Goal: Transaction & Acquisition: Subscribe to service/newsletter

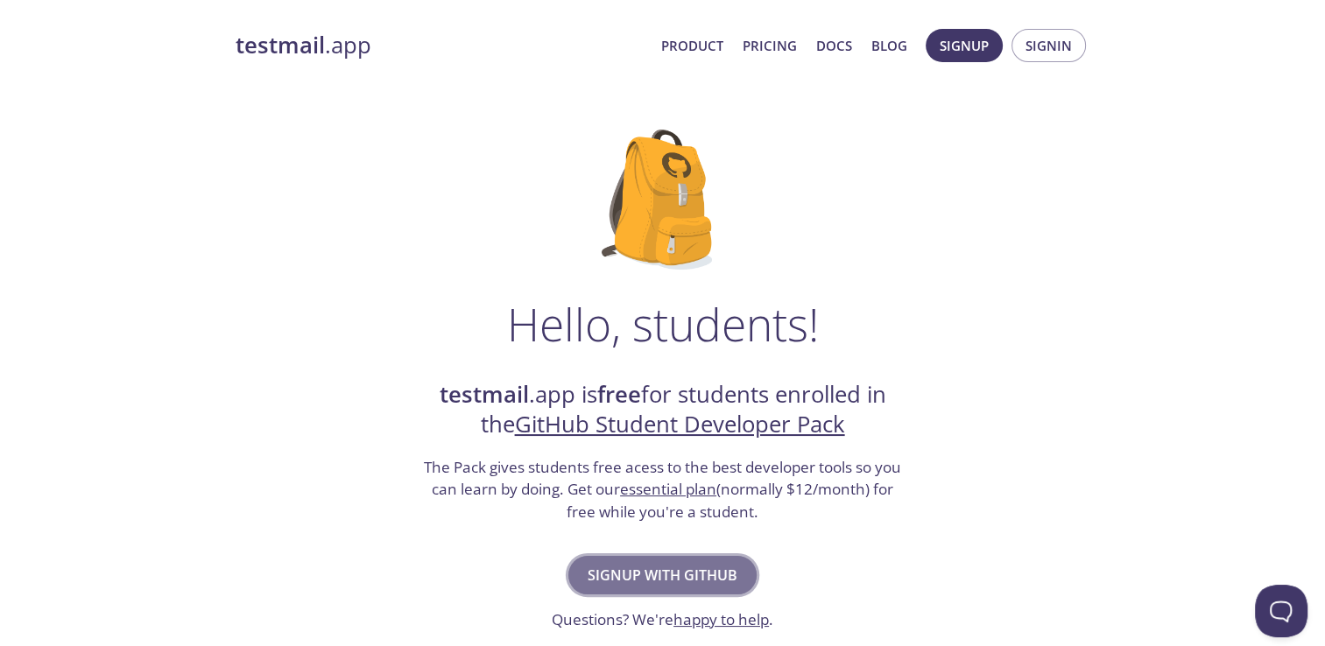
click at [668, 575] on span "Signup with GitHub" at bounding box center [663, 575] width 150 height 25
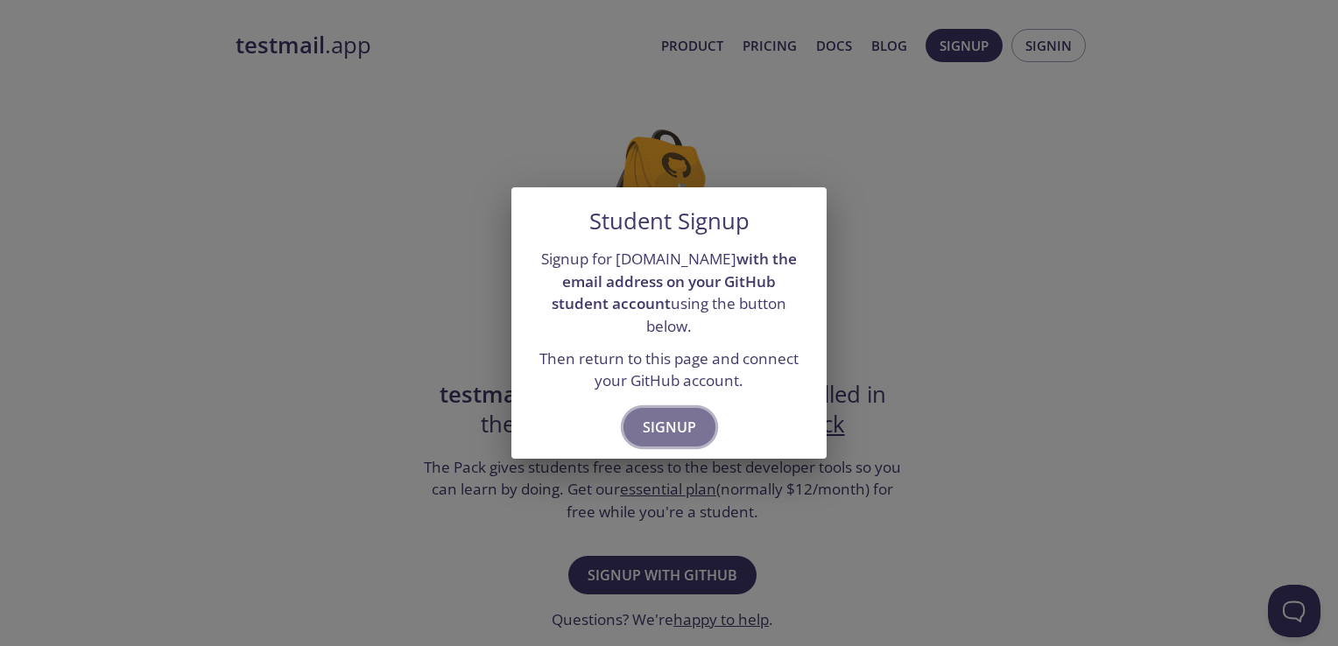
click at [671, 415] on span "Signup" at bounding box center [669, 427] width 53 height 25
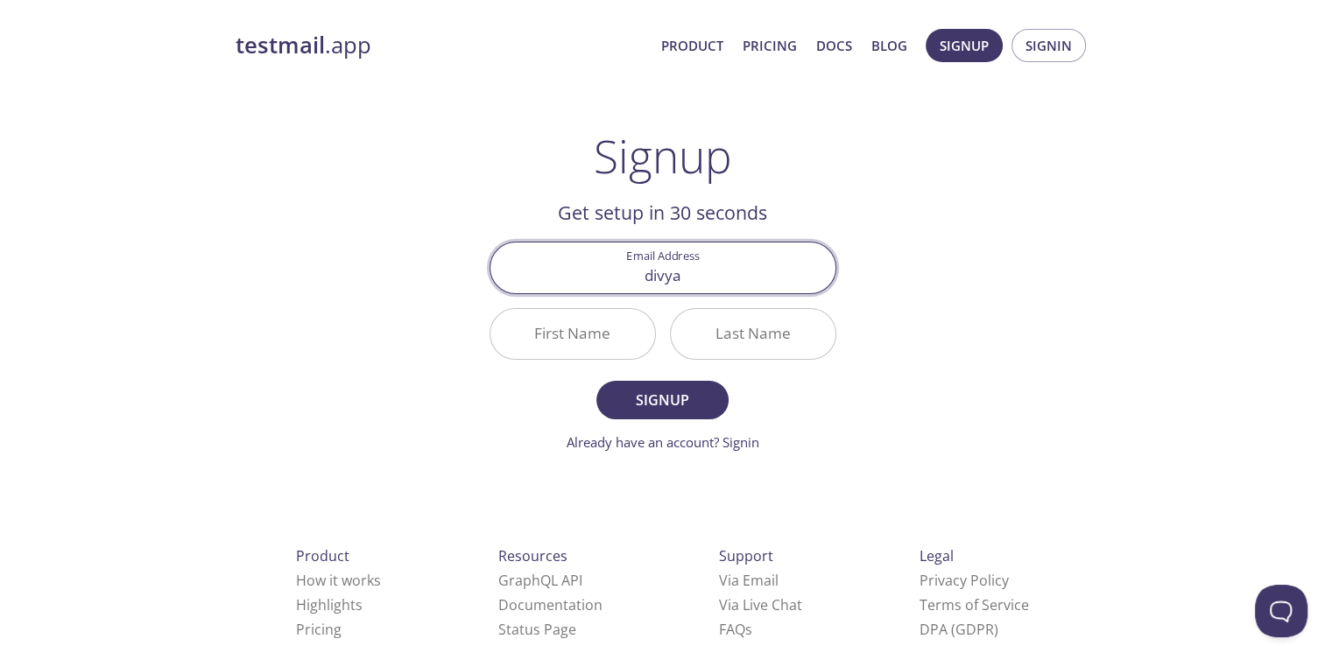
type input "[EMAIL_ADDRESS][DOMAIN_NAME]"
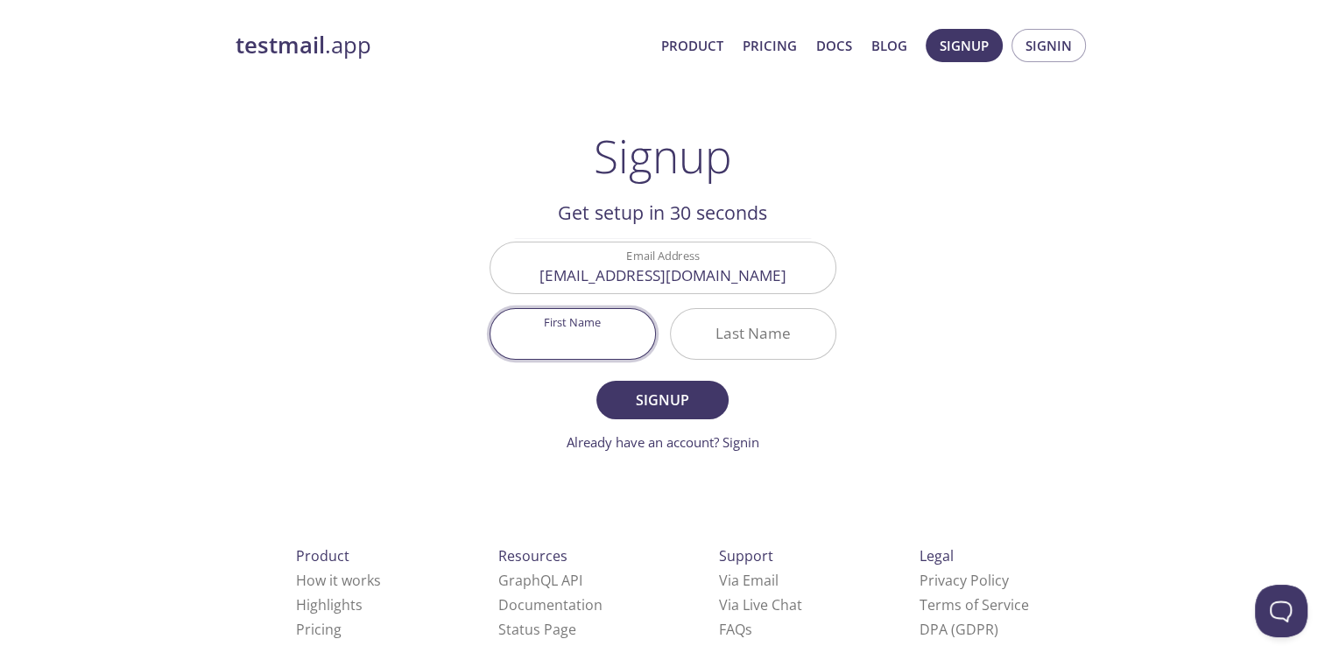
click at [603, 342] on input "First Name" at bounding box center [573, 334] width 165 height 50
type input "Divya"
type input "[PERSON_NAME]"
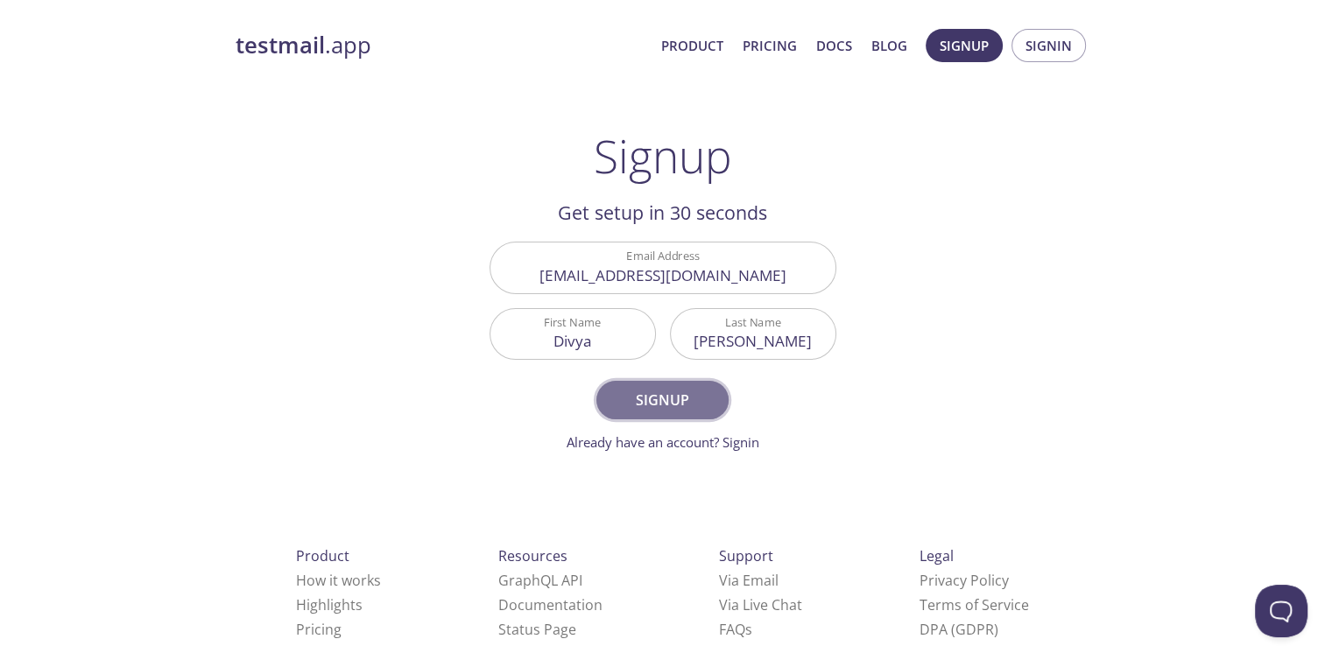
click at [645, 408] on span "Signup" at bounding box center [662, 400] width 93 height 25
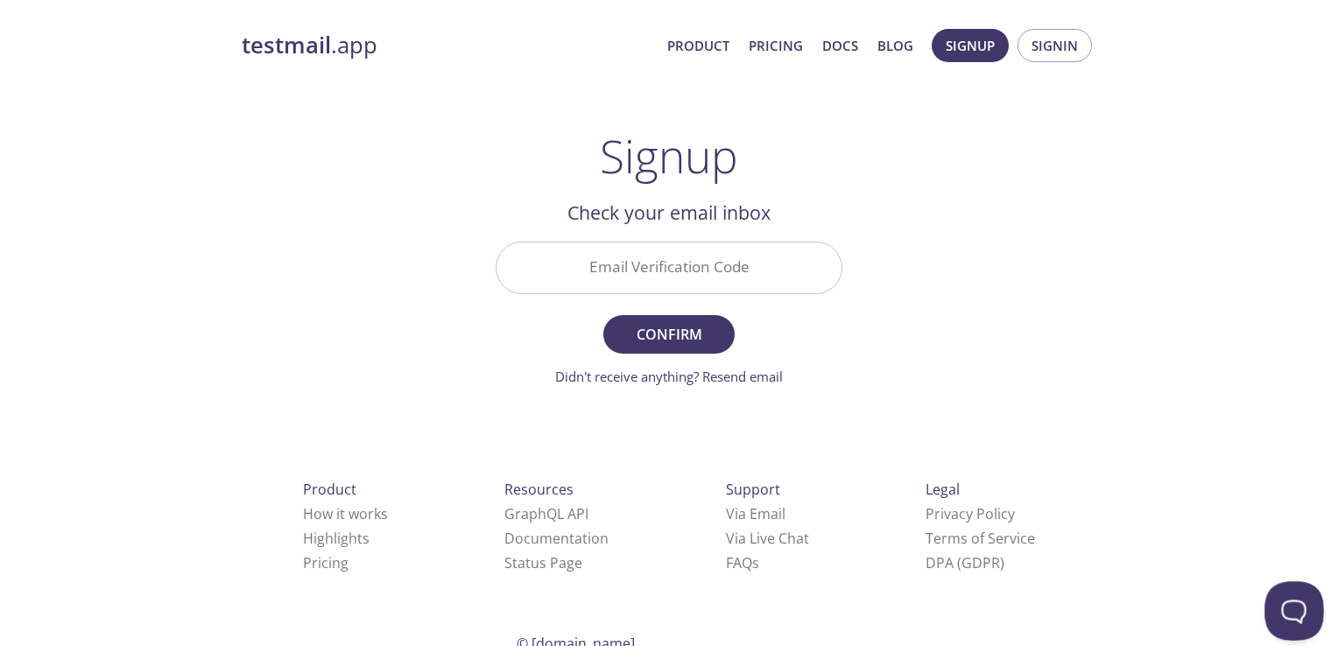
click at [1285, 596] on button "Open Beacon popover" at bounding box center [1291, 608] width 53 height 53
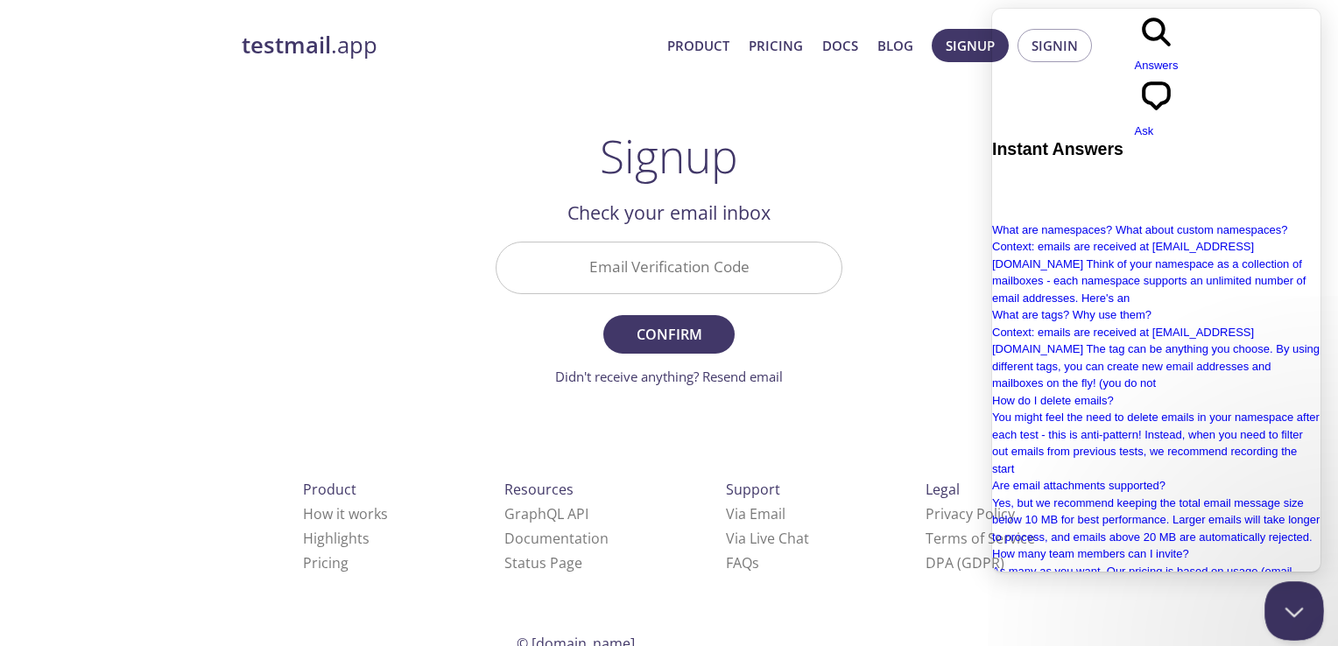
click at [1285, 596] on button "Close Beacon popover" at bounding box center [1291, 608] width 53 height 53
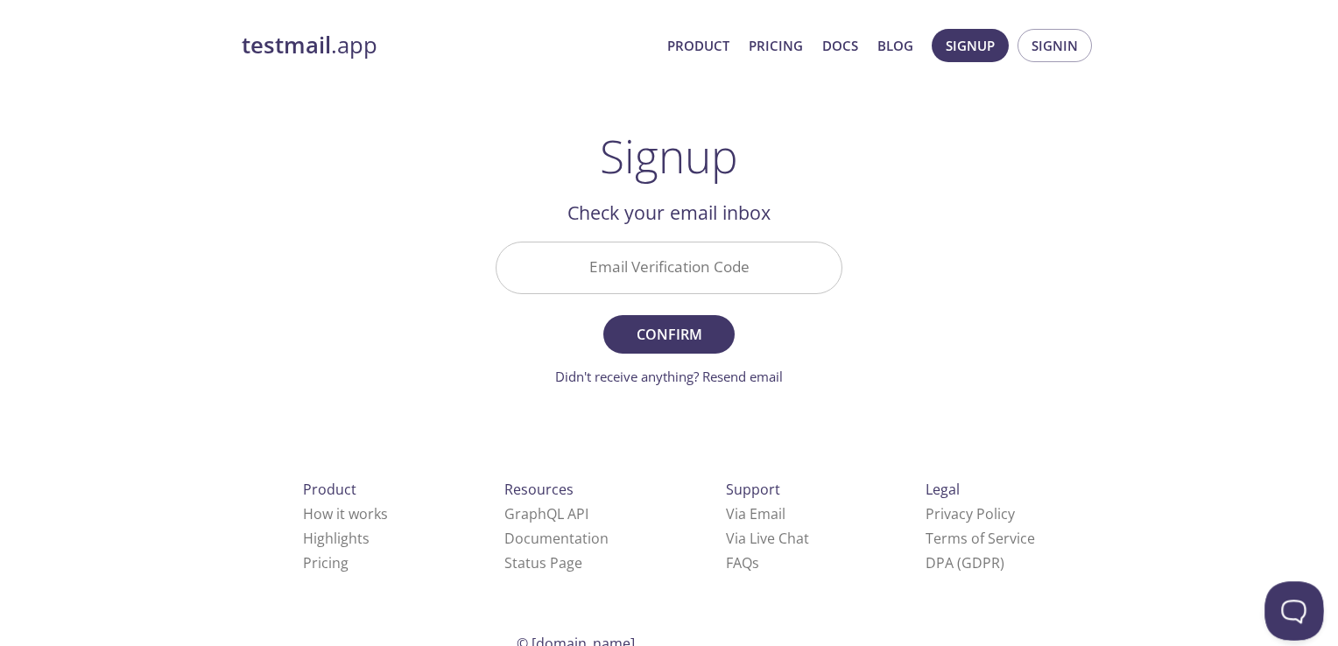
click at [1274, 594] on button "Open Beacon popover" at bounding box center [1291, 608] width 53 height 53
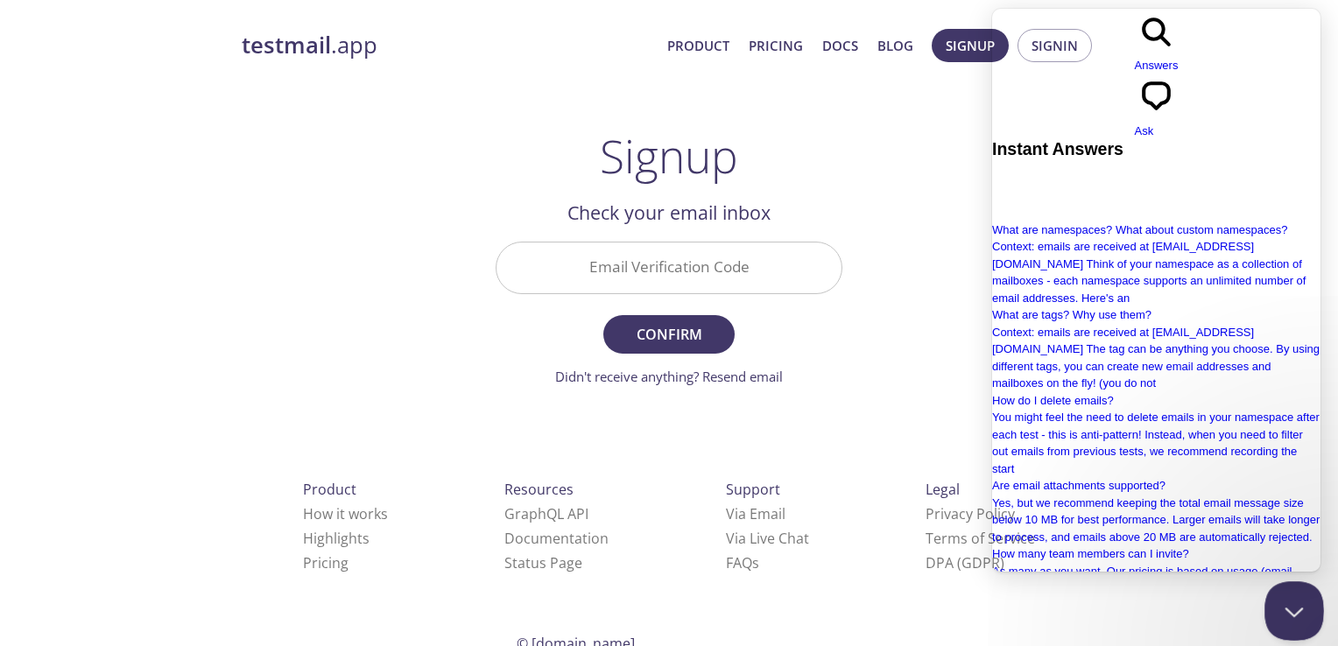
click at [1274, 594] on button "Close Beacon popover" at bounding box center [1291, 608] width 53 height 53
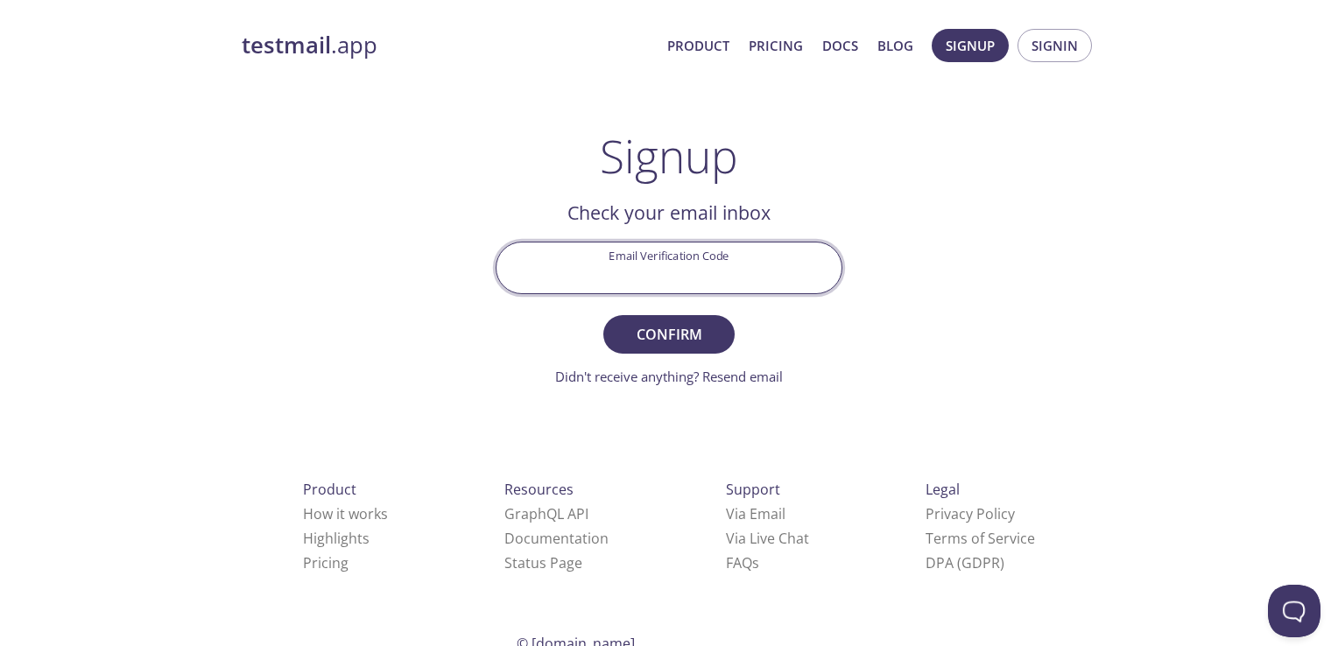
click at [769, 274] on input "Email Verification Code" at bounding box center [669, 268] width 345 height 50
type input "QDN5WFL"
click at [603, 315] on button "Confirm" at bounding box center [668, 334] width 131 height 39
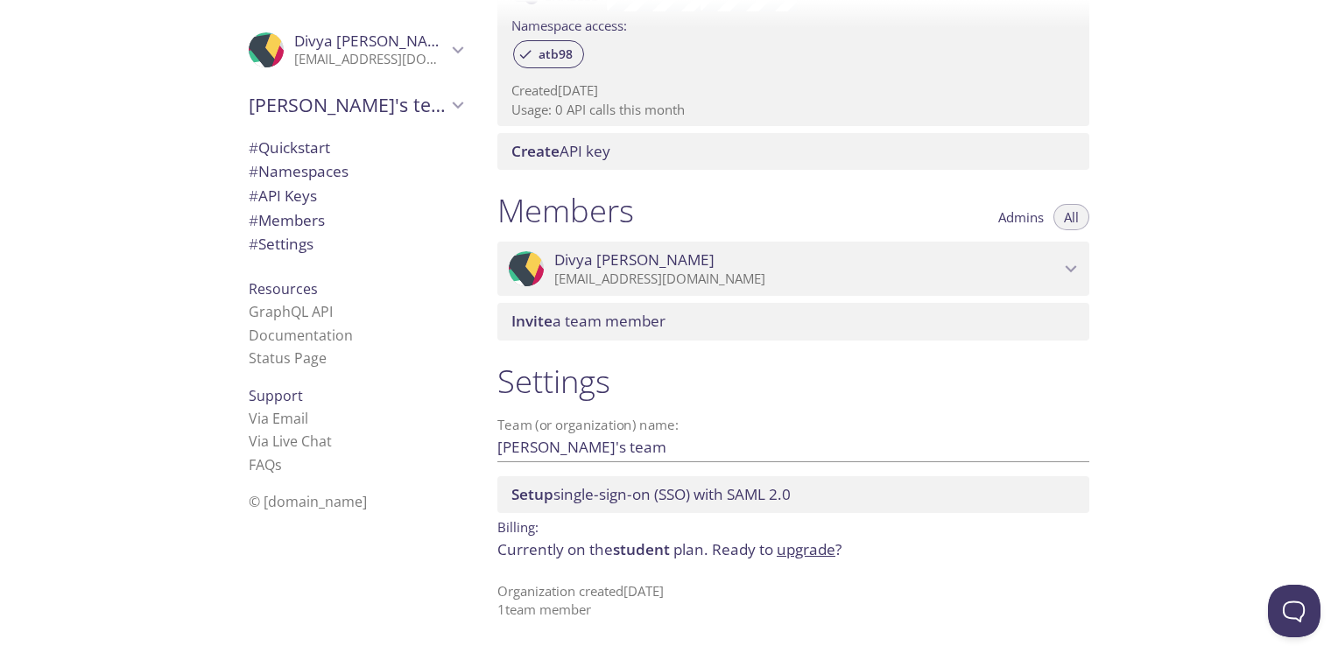
scroll to position [599, 0]
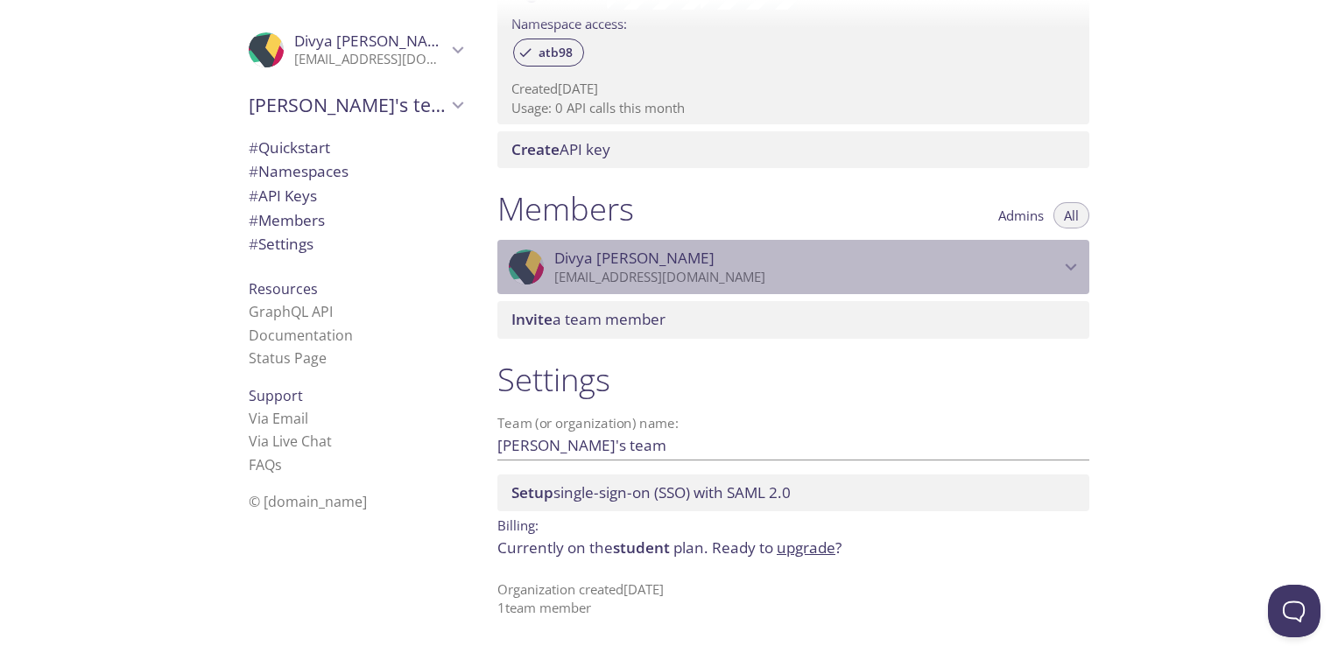
click at [691, 267] on span "Divya Khunt" at bounding box center [806, 258] width 505 height 19
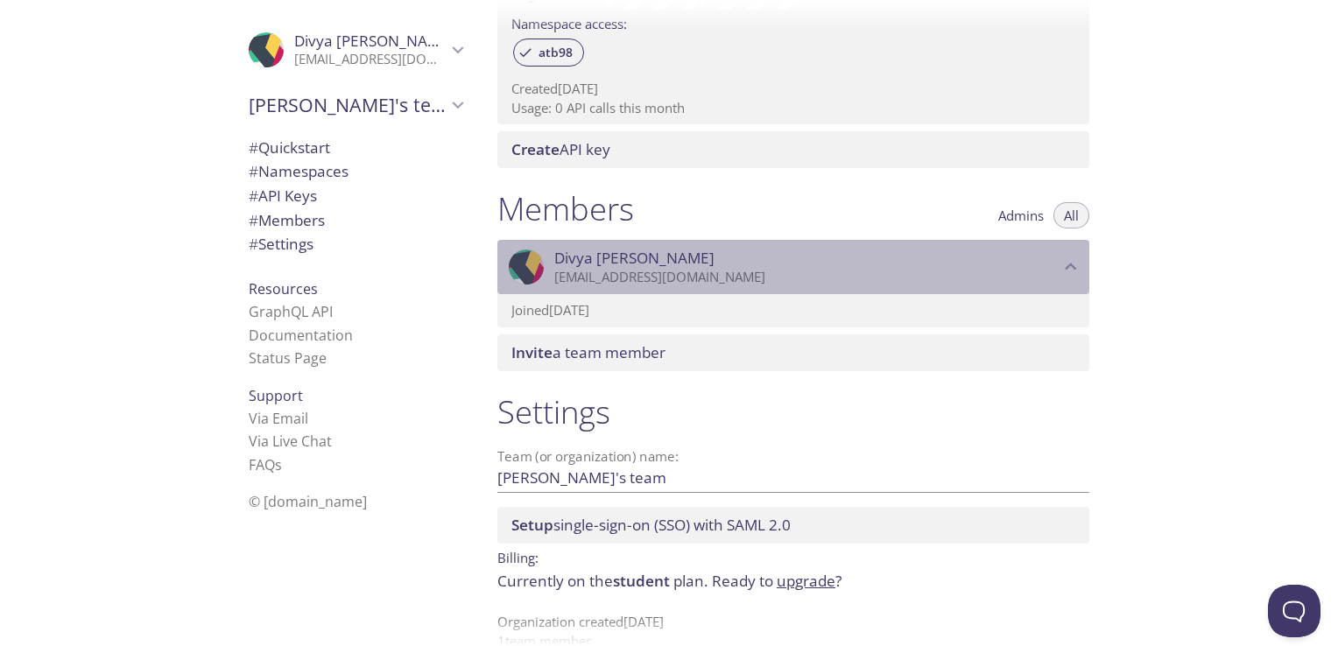
click at [691, 267] on span "Divya Khunt" at bounding box center [806, 258] width 505 height 19
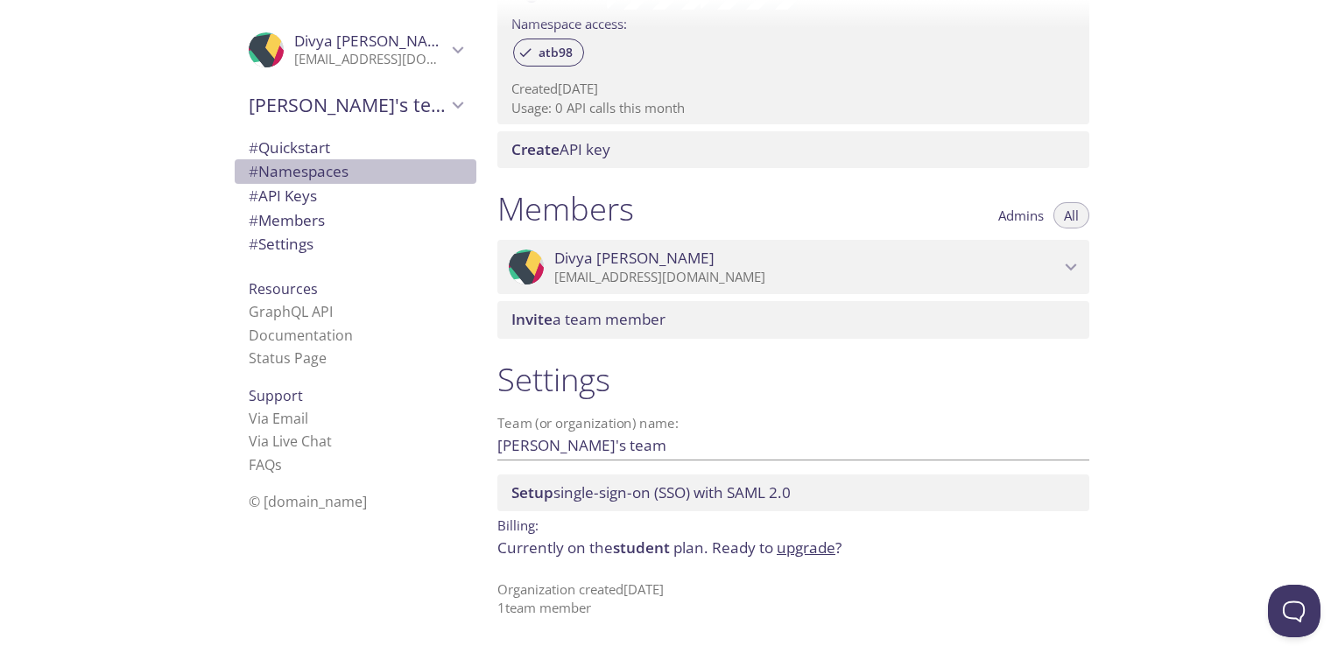
click at [286, 180] on span "# Namespaces" at bounding box center [299, 171] width 100 height 20
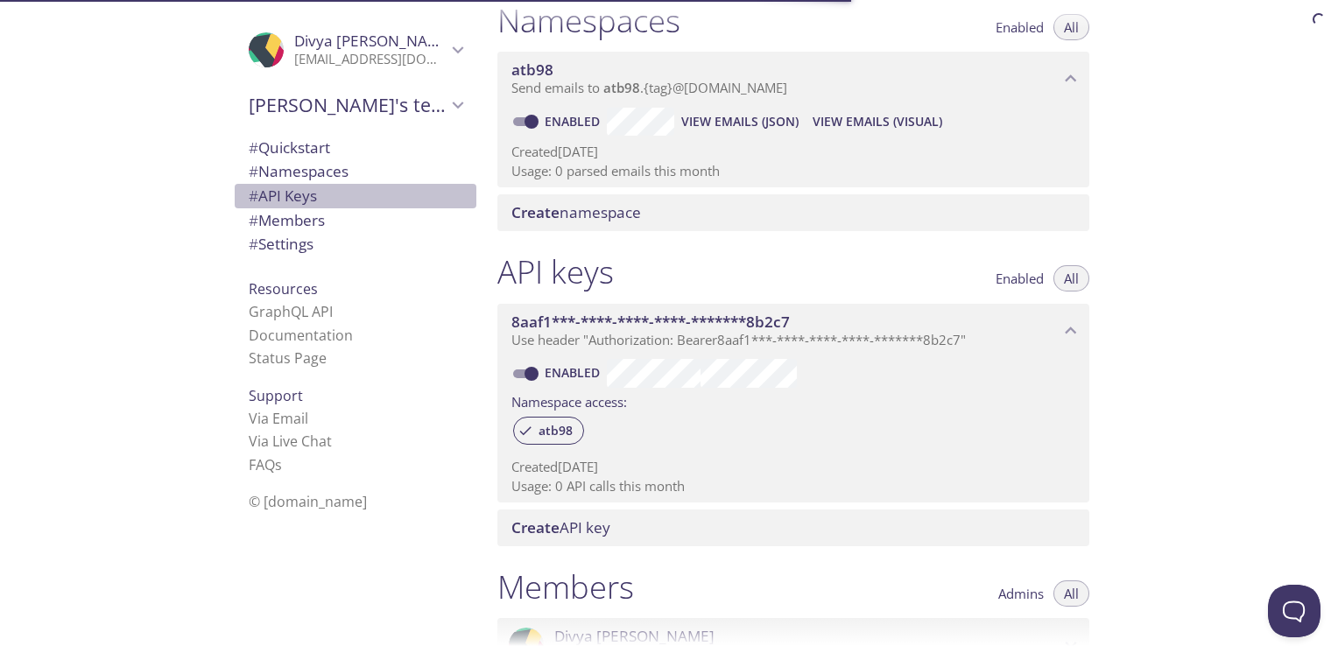
click at [292, 201] on span "# API Keys" at bounding box center [283, 196] width 68 height 20
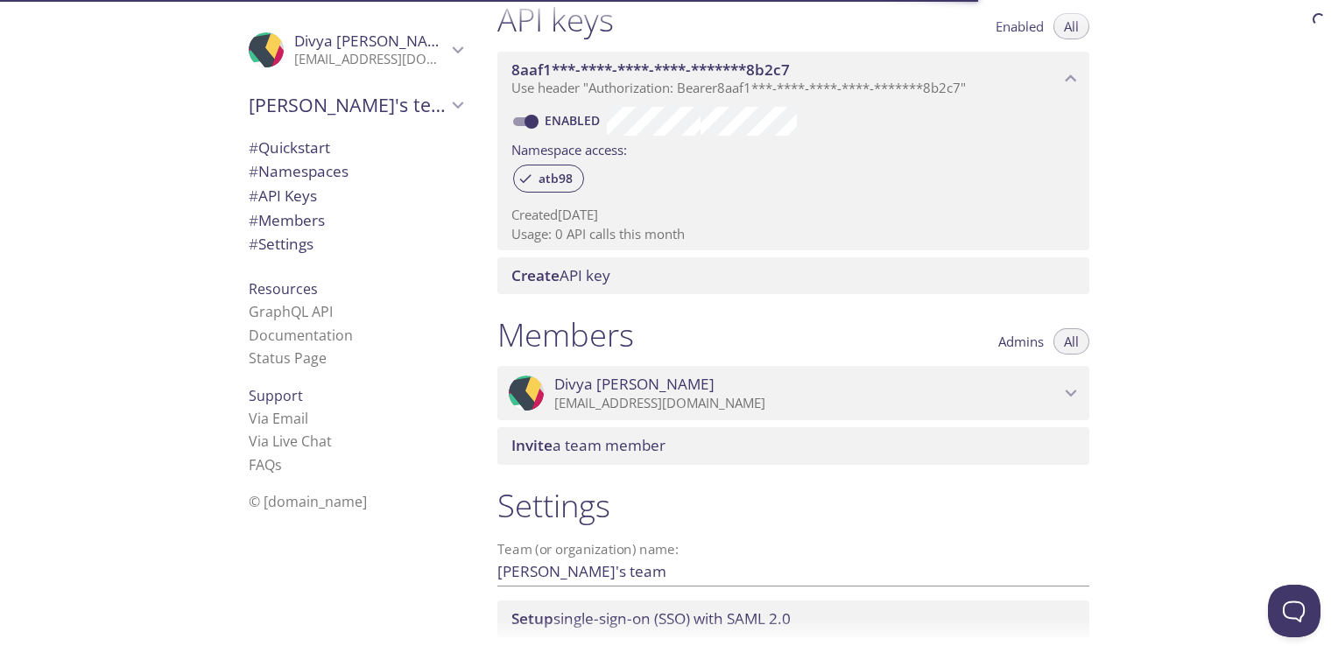
click at [294, 223] on span "# Members" at bounding box center [287, 220] width 76 height 20
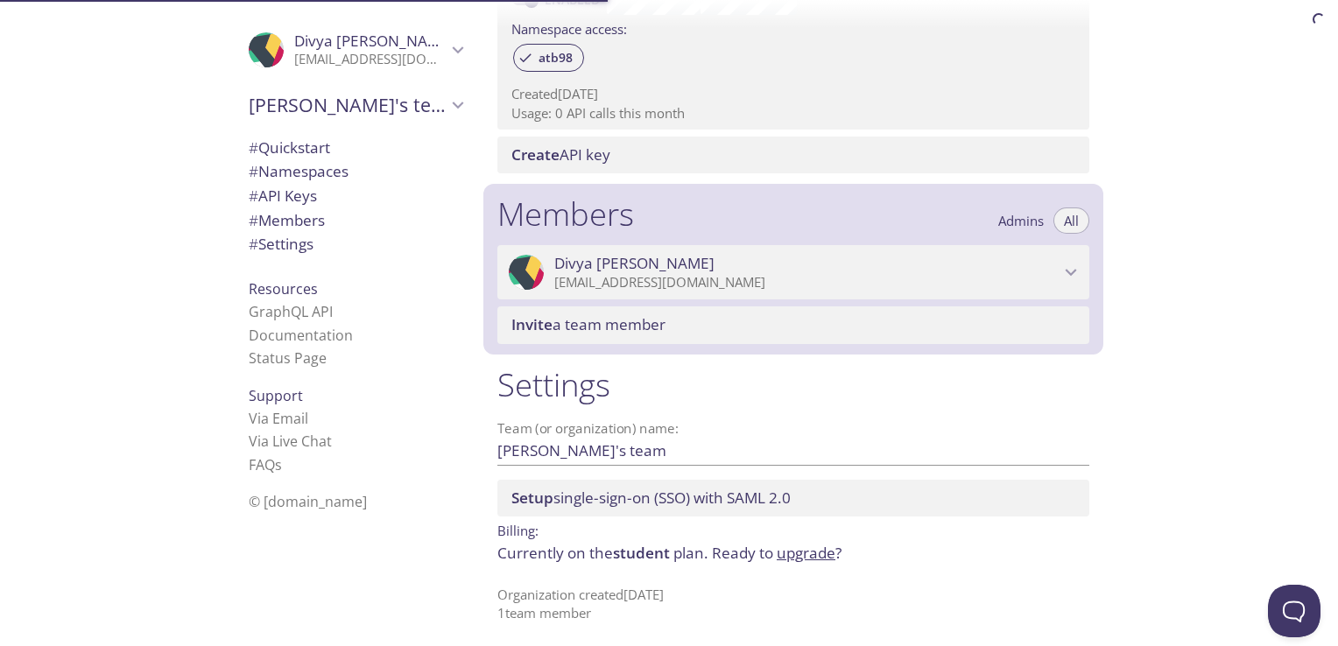
scroll to position [599, 0]
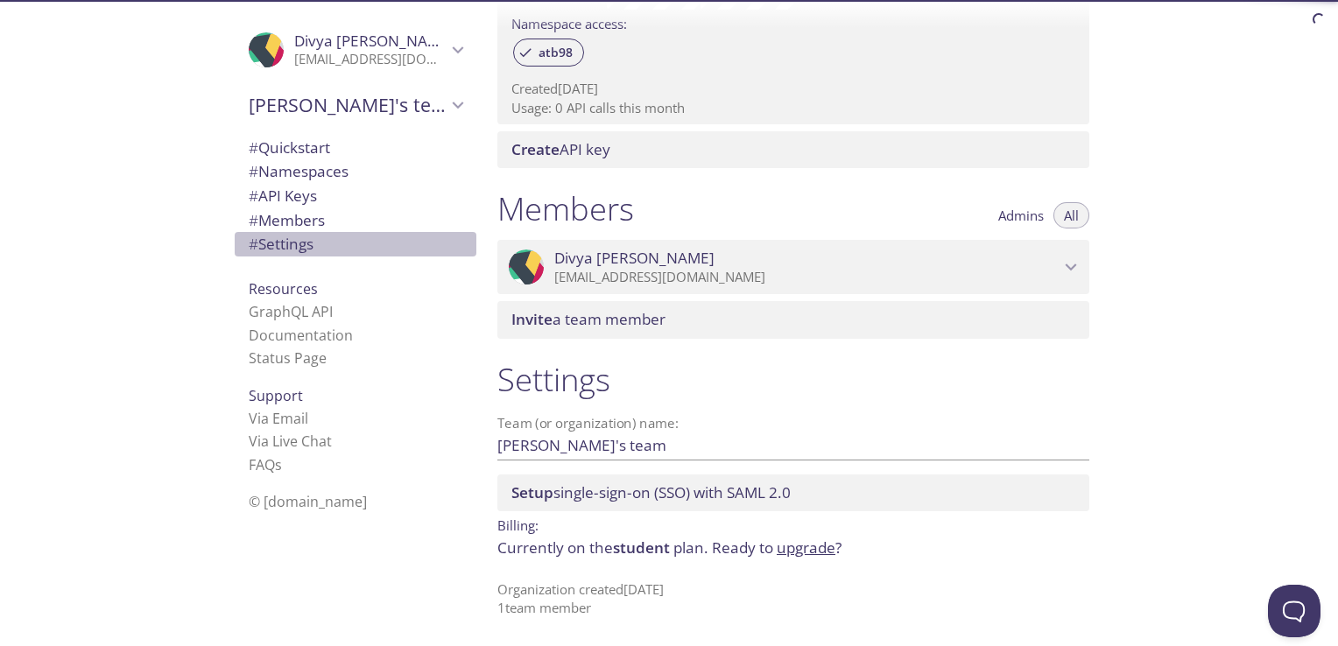
click at [296, 247] on span "# Settings" at bounding box center [281, 244] width 65 height 20
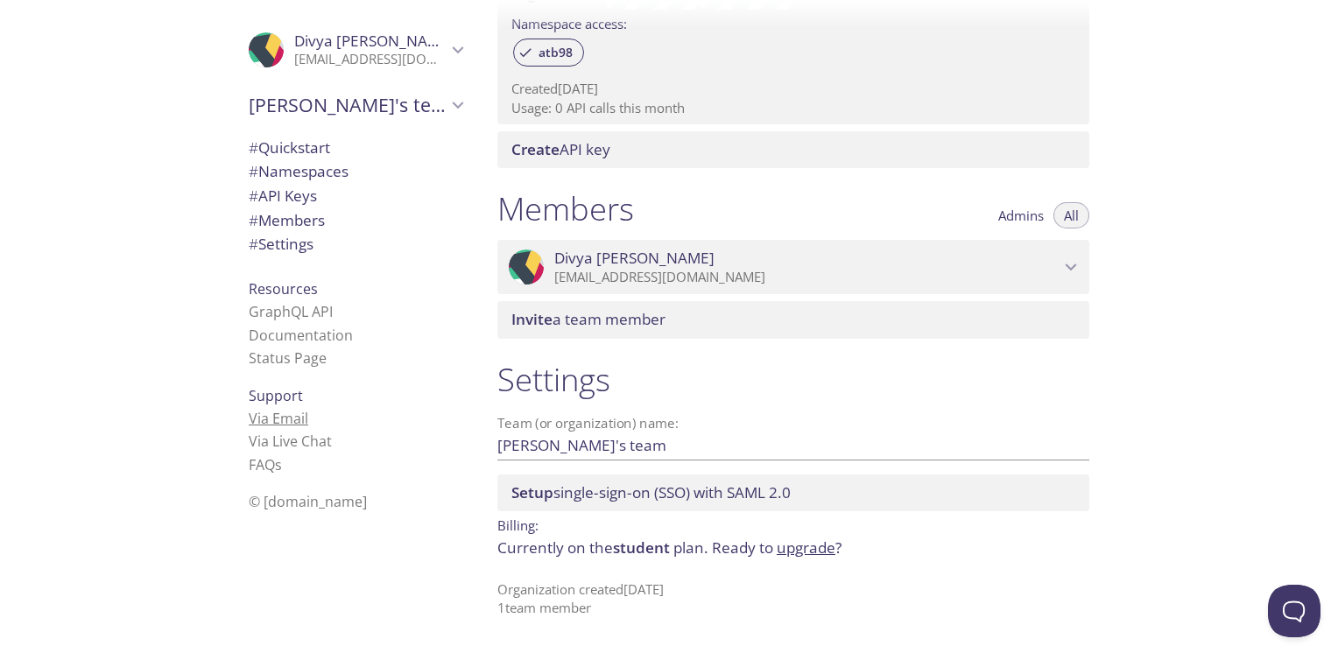
click at [270, 423] on link "Via Email" at bounding box center [279, 418] width 60 height 19
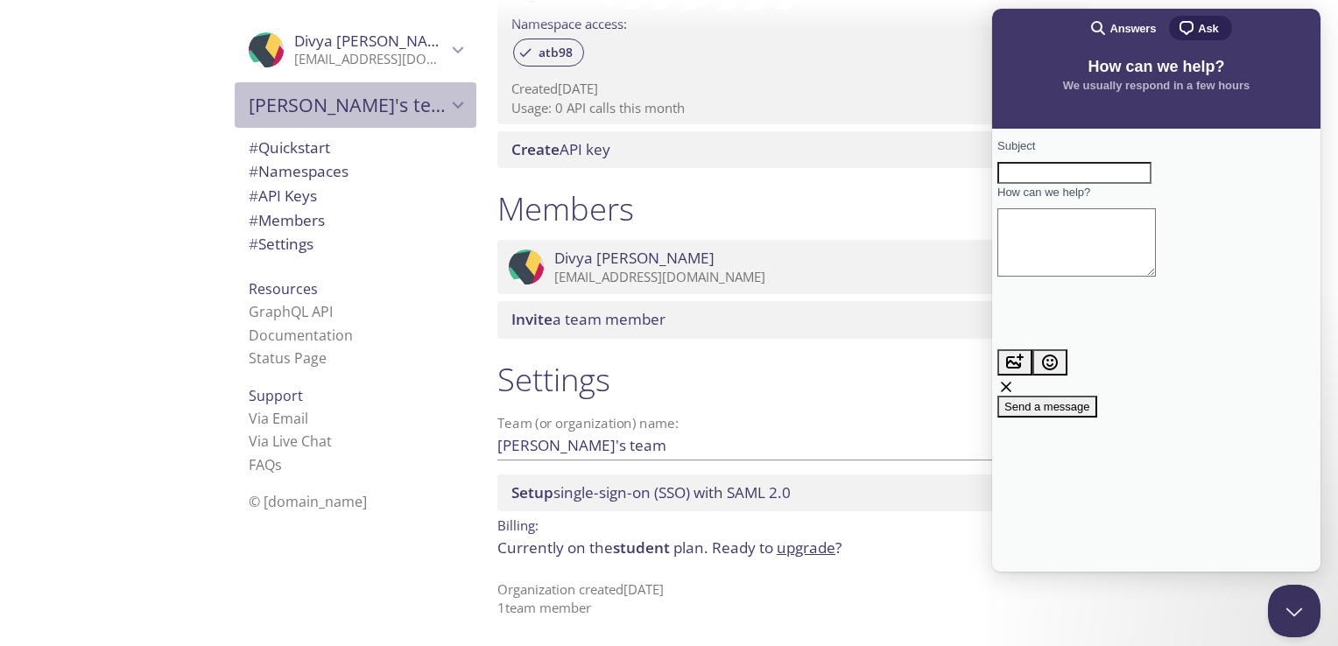
click at [369, 94] on span "Divya's team" at bounding box center [348, 105] width 198 height 25
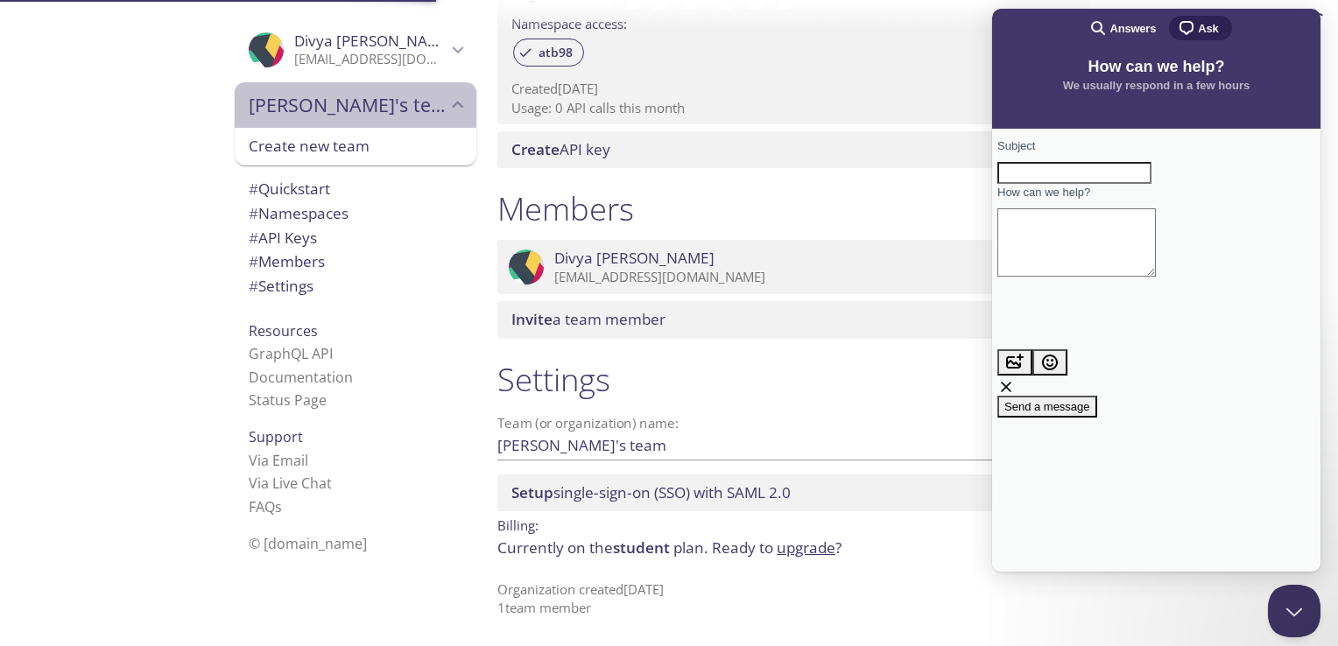
click at [369, 94] on span "Divya's team" at bounding box center [348, 105] width 198 height 25
